Goal: Check status: Check status

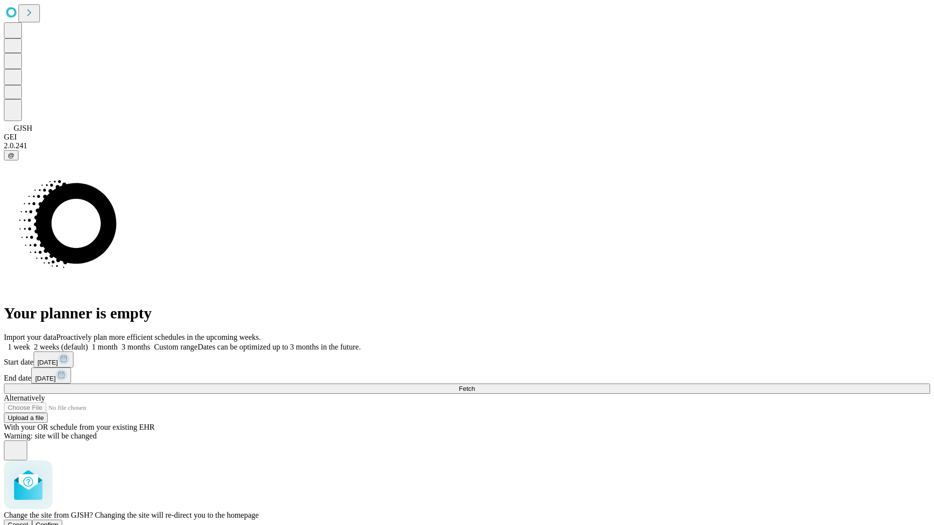
click at [59, 521] on span "Confirm" at bounding box center [47, 524] width 23 height 7
click at [30, 343] on label "1 week" at bounding box center [17, 347] width 26 height 8
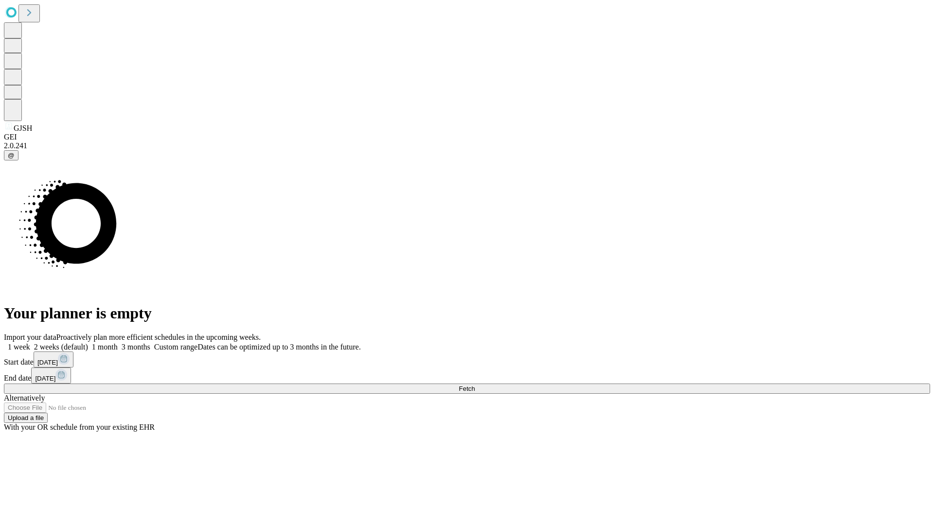
click at [475, 385] on span "Fetch" at bounding box center [467, 388] width 16 height 7
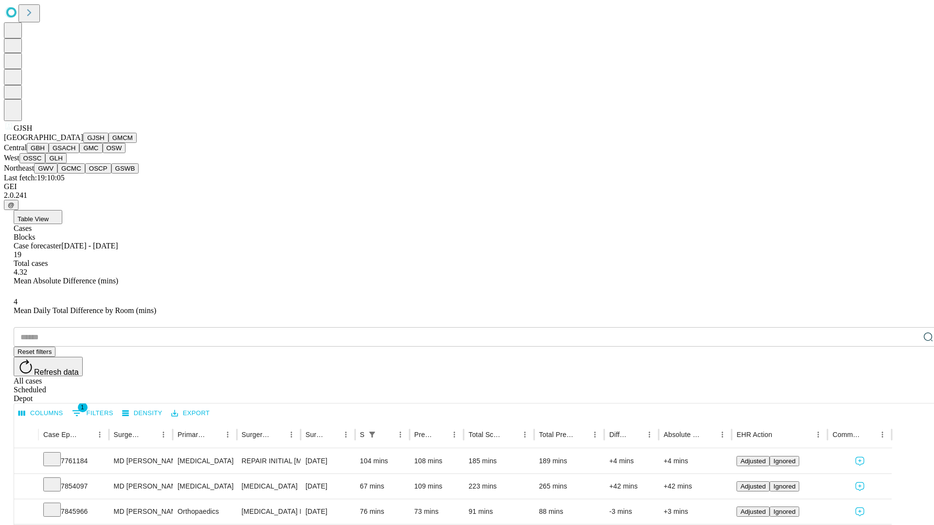
click at [108, 143] on button "GMCM" at bounding box center [122, 138] width 28 height 10
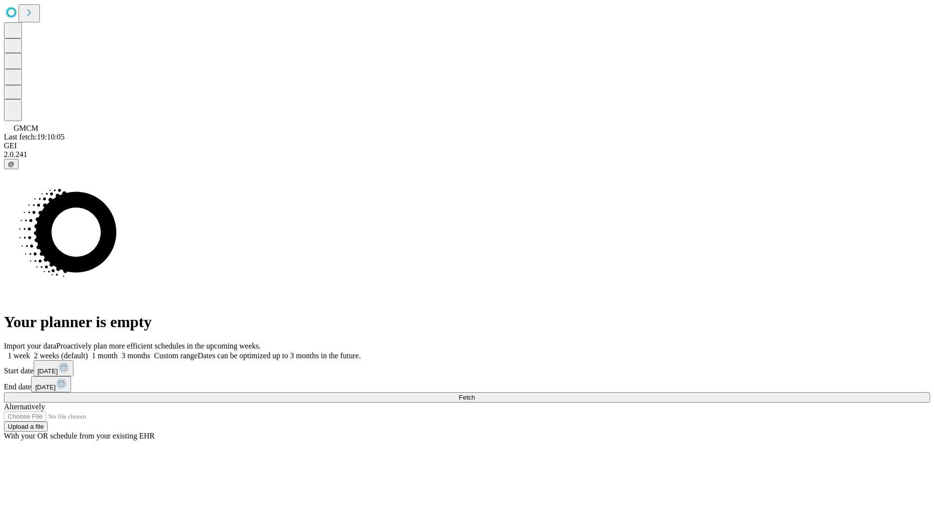
click at [30, 352] on label "1 week" at bounding box center [17, 356] width 26 height 8
click at [475, 394] on span "Fetch" at bounding box center [467, 397] width 16 height 7
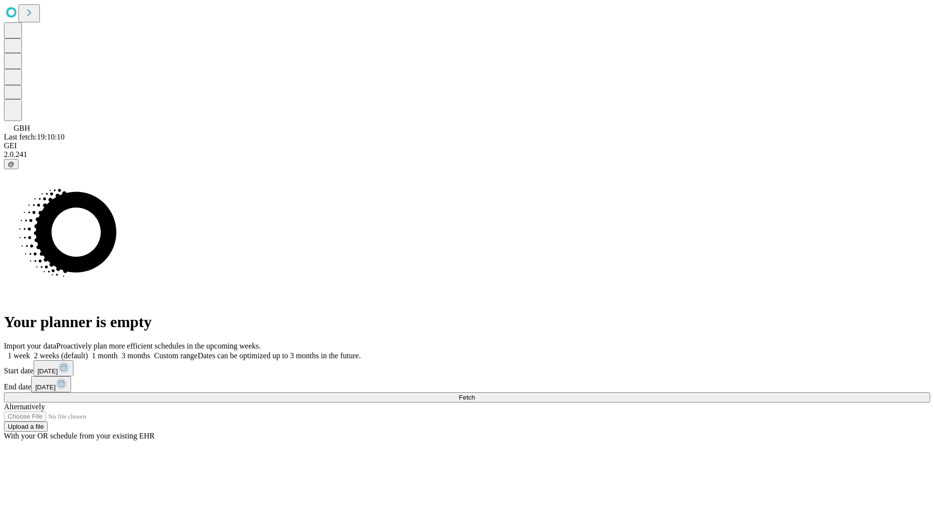
click at [475, 394] on span "Fetch" at bounding box center [467, 397] width 16 height 7
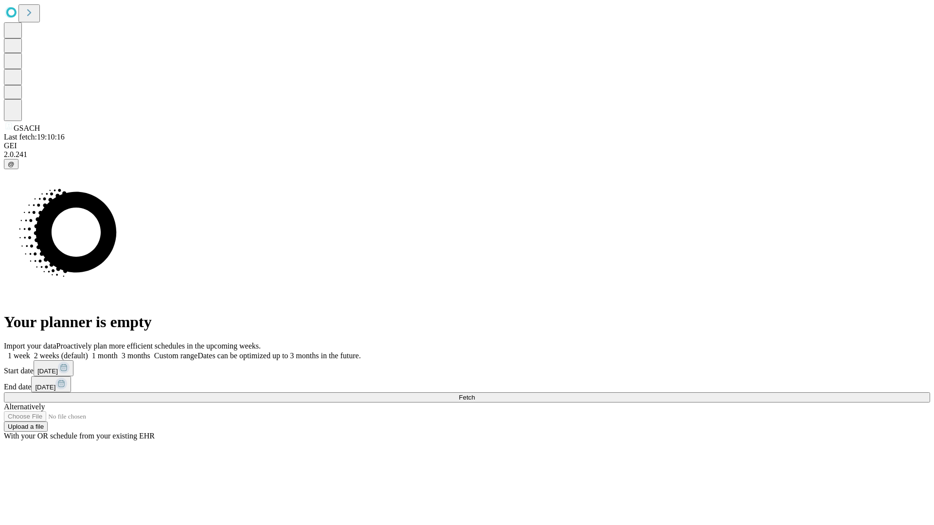
click at [30, 352] on label "1 week" at bounding box center [17, 356] width 26 height 8
click at [475, 394] on span "Fetch" at bounding box center [467, 397] width 16 height 7
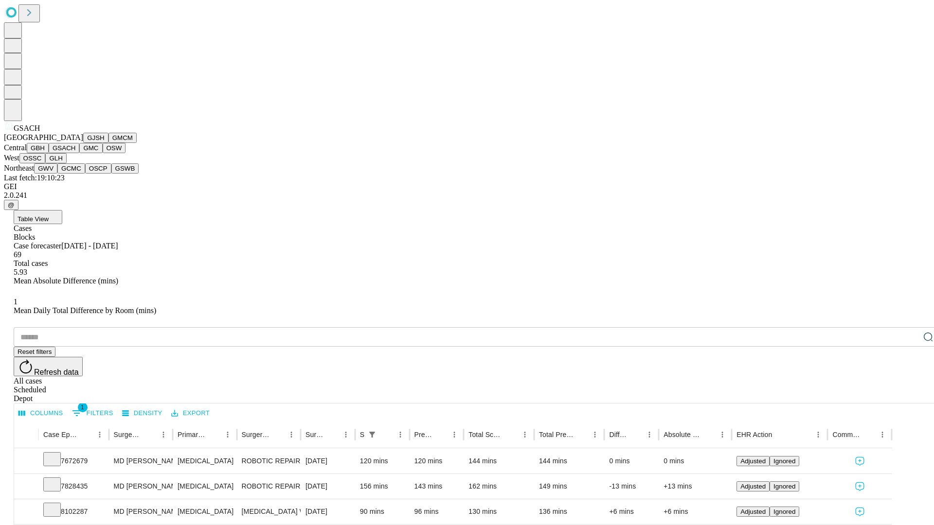
click at [79, 153] on button "GMC" at bounding box center [90, 148] width 23 height 10
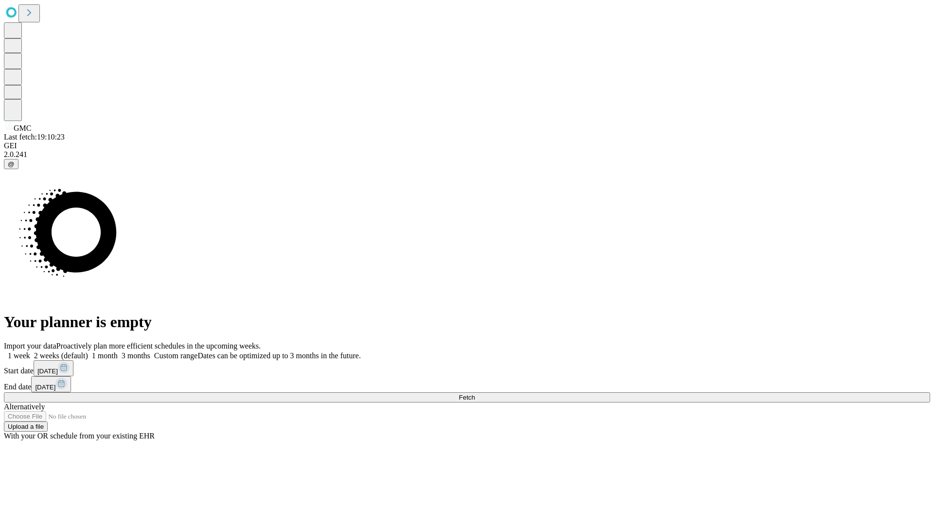
click at [30, 352] on label "1 week" at bounding box center [17, 356] width 26 height 8
click at [475, 394] on span "Fetch" at bounding box center [467, 397] width 16 height 7
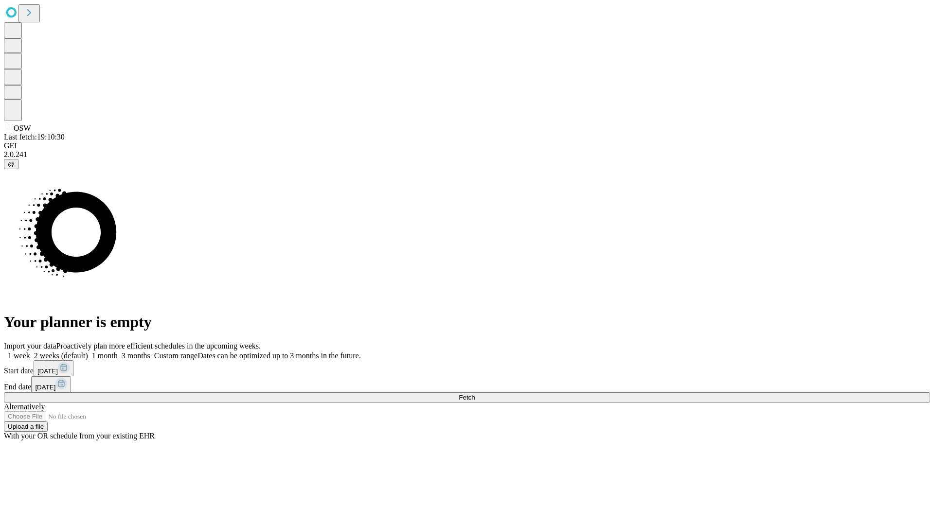
click at [30, 352] on label "1 week" at bounding box center [17, 356] width 26 height 8
click at [475, 394] on span "Fetch" at bounding box center [467, 397] width 16 height 7
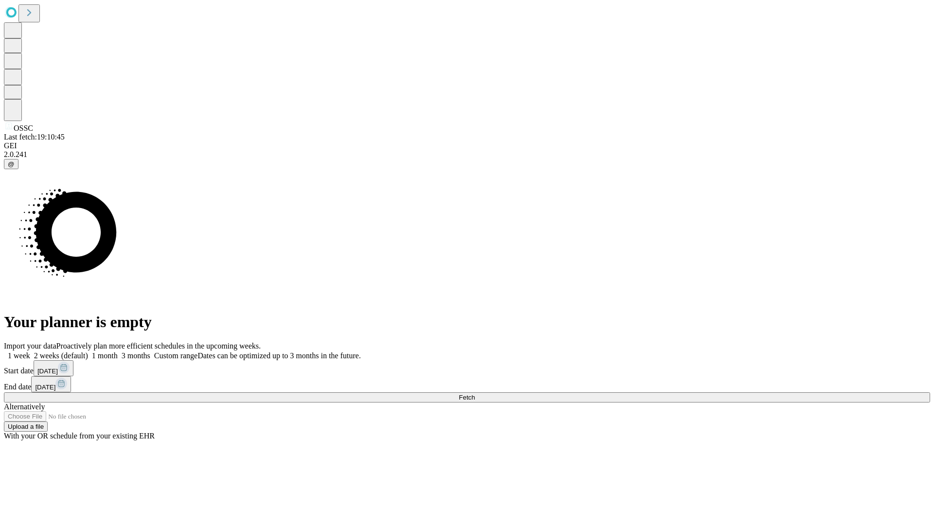
click at [30, 352] on label "1 week" at bounding box center [17, 356] width 26 height 8
click at [475, 394] on span "Fetch" at bounding box center [467, 397] width 16 height 7
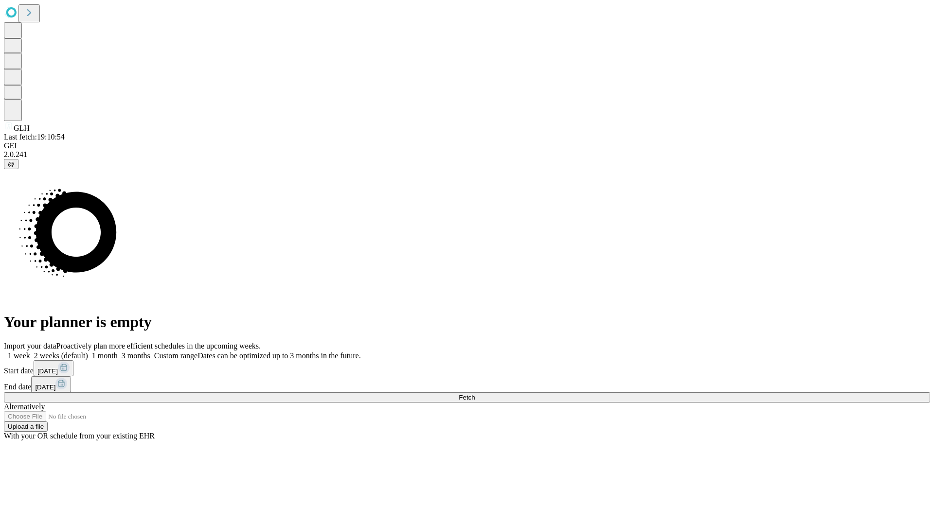
click at [30, 352] on label "1 week" at bounding box center [17, 356] width 26 height 8
click at [475, 394] on span "Fetch" at bounding box center [467, 397] width 16 height 7
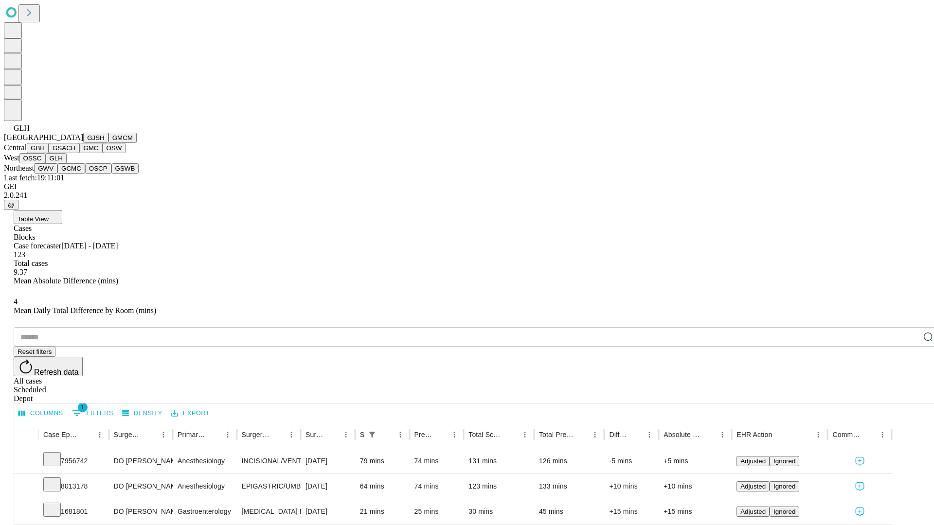
click at [57, 174] on button "GWV" at bounding box center [45, 168] width 23 height 10
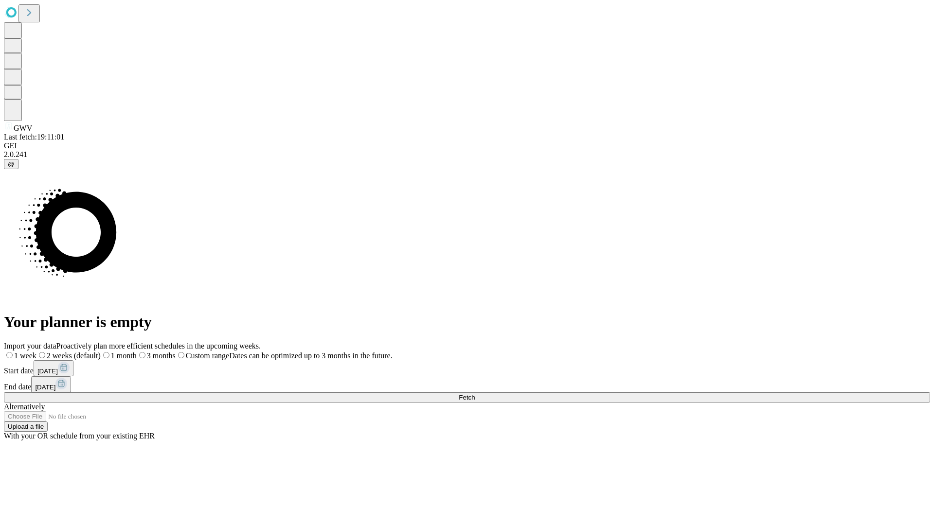
click at [36, 352] on label "1 week" at bounding box center [20, 356] width 33 height 8
click at [475, 394] on span "Fetch" at bounding box center [467, 397] width 16 height 7
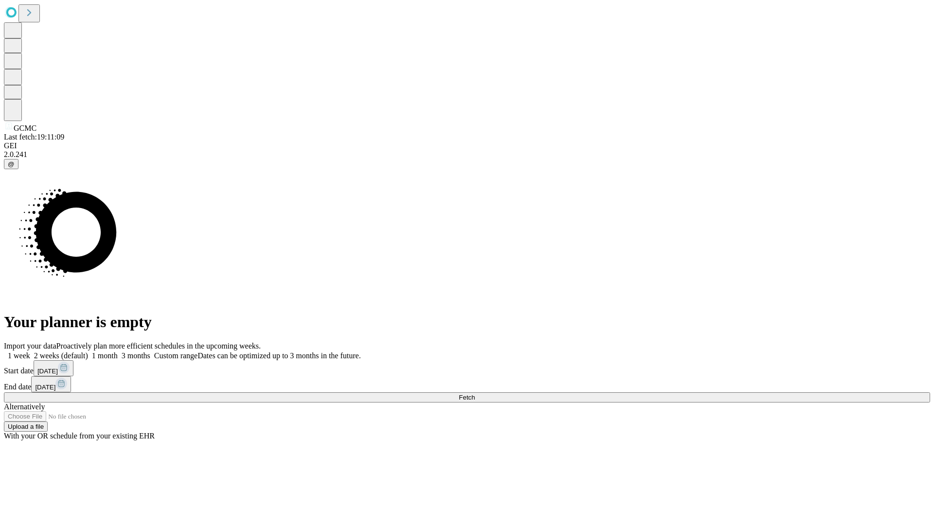
click at [30, 352] on label "1 week" at bounding box center [17, 356] width 26 height 8
click at [475, 394] on span "Fetch" at bounding box center [467, 397] width 16 height 7
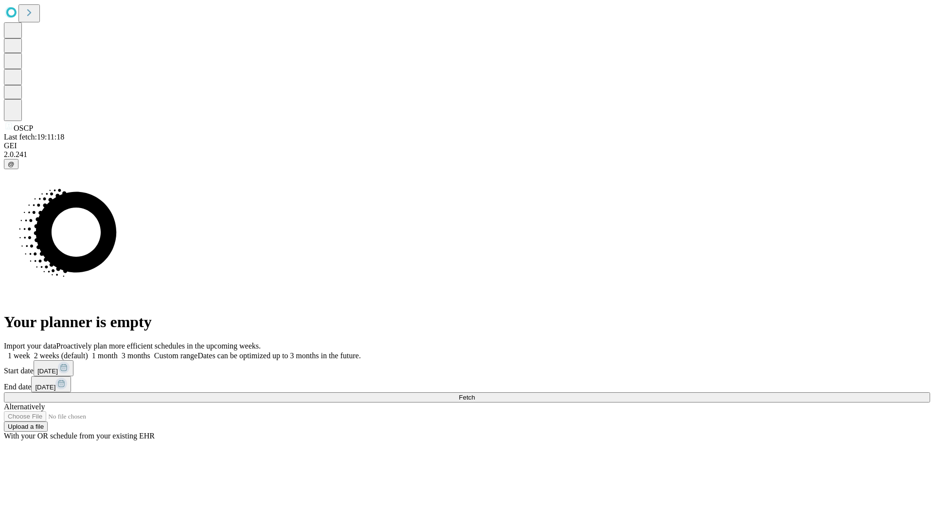
click at [30, 352] on label "1 week" at bounding box center [17, 356] width 26 height 8
click at [475, 394] on span "Fetch" at bounding box center [467, 397] width 16 height 7
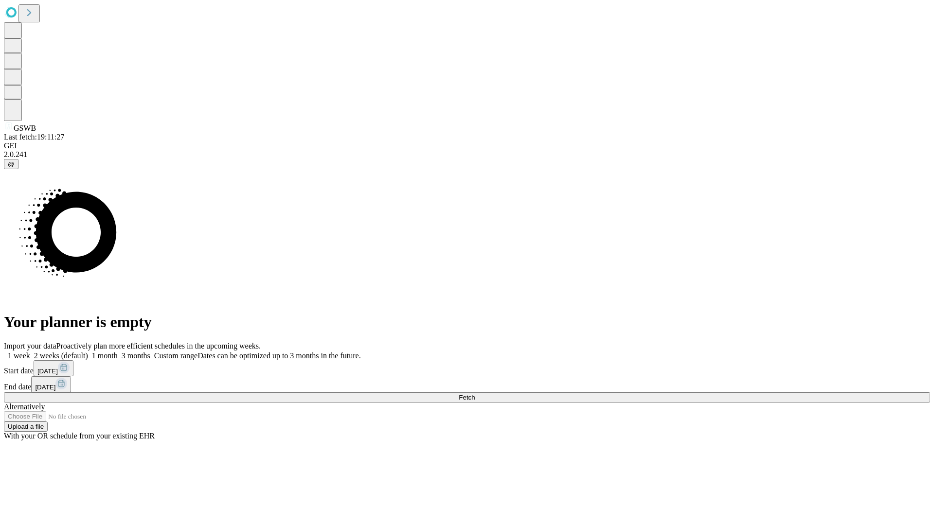
click at [30, 352] on label "1 week" at bounding box center [17, 356] width 26 height 8
click at [475, 394] on span "Fetch" at bounding box center [467, 397] width 16 height 7
